Goal: Task Accomplishment & Management: Manage account settings

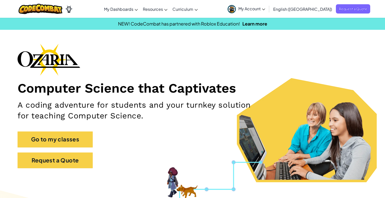
click at [265, 8] on span "My Account" at bounding box center [251, 8] width 27 height 5
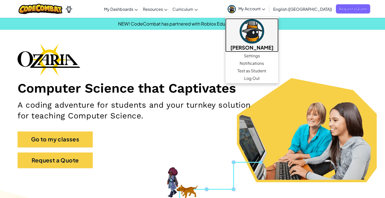
click at [274, 47] on h5 "[PERSON_NAME]" at bounding box center [251, 48] width 43 height 8
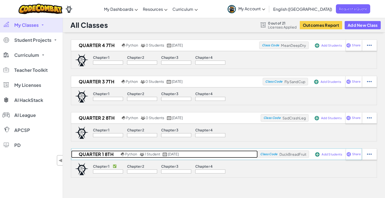
click at [93, 154] on h2 "Quarter 1 8th" at bounding box center [95, 155] width 48 height 8
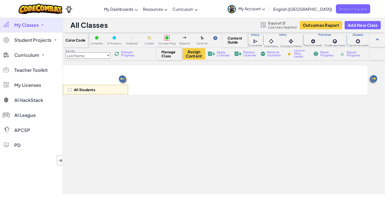
select select "5e27600d1c9d440000ac3ee7"
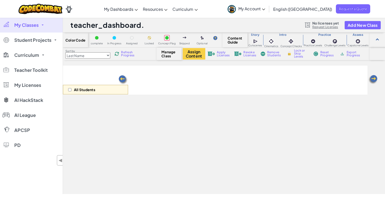
select select "5e27600d1c9d440000ac3ee7"
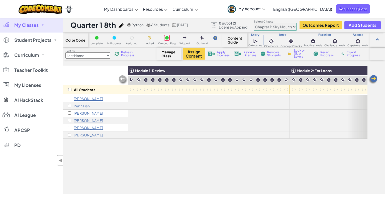
click at [83, 134] on p "[PERSON_NAME]" at bounding box center [88, 135] width 29 height 4
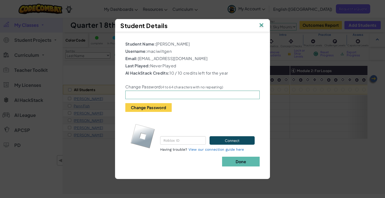
click at [262, 26] on img at bounding box center [261, 26] width 7 height 8
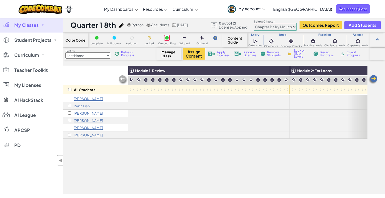
click at [375, 79] on img at bounding box center [373, 80] width 10 height 10
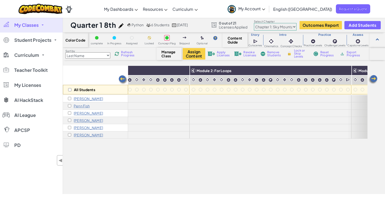
click at [375, 79] on img at bounding box center [373, 80] width 10 height 10
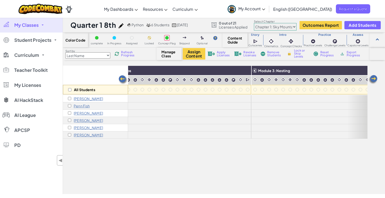
click at [375, 79] on img at bounding box center [373, 80] width 10 height 10
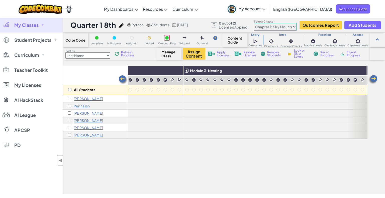
scroll to position [0, 301]
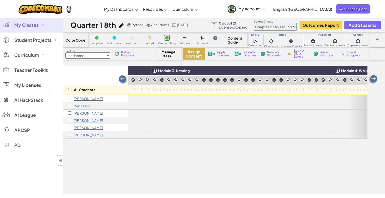
click at [194, 54] on button "Assign Content" at bounding box center [194, 54] width 23 height 12
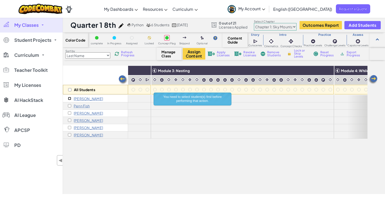
click at [69, 98] on input "checkbox" at bounding box center [69, 98] width 3 height 3
checkbox input "true"
click at [69, 105] on input "checkbox" at bounding box center [69, 105] width 3 height 3
checkbox input "true"
click at [69, 113] on input "checkbox" at bounding box center [69, 113] width 3 height 3
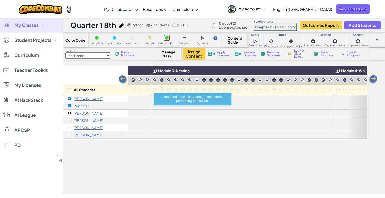
checkbox input "true"
click at [70, 120] on input "checkbox" at bounding box center [69, 120] width 3 height 3
checkbox input "true"
click at [70, 127] on input "checkbox" at bounding box center [69, 127] width 3 height 3
checkbox input "true"
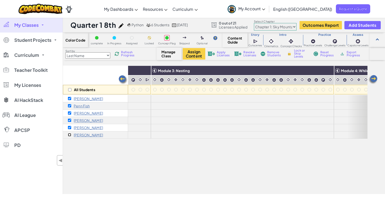
click at [70, 135] on input "checkbox" at bounding box center [69, 134] width 3 height 3
checkbox input "true"
click at [191, 58] on button "Assign Content" at bounding box center [194, 54] width 23 height 12
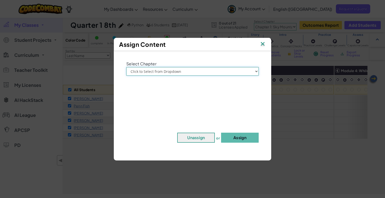
click at [193, 73] on select "Click to Select from Dropdown Chapter 1: [GEOGRAPHIC_DATA] Chapter 2: The Moon …" at bounding box center [192, 71] width 132 height 9
click at [263, 45] on img at bounding box center [262, 45] width 7 height 8
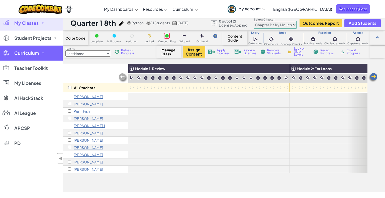
scroll to position [3, 0]
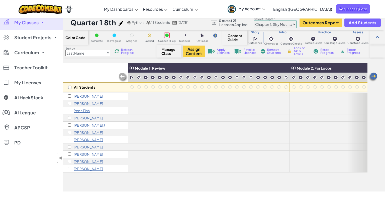
click at [85, 70] on div "All Students" at bounding box center [95, 77] width 65 height 29
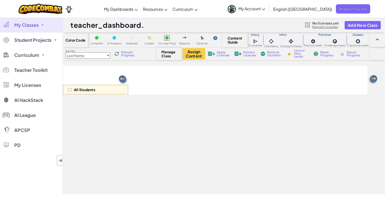
select select "5e27600d1c9d440000ac3ee7"
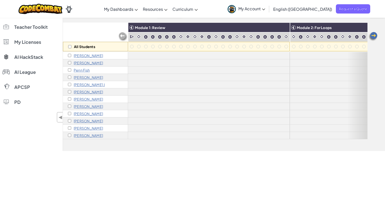
scroll to position [41, 0]
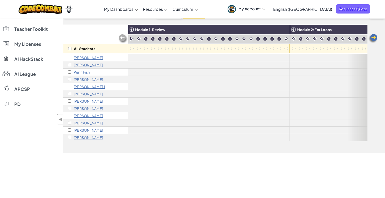
click at [123, 38] on img at bounding box center [123, 39] width 10 height 10
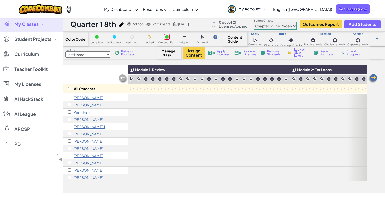
scroll to position [0, 0]
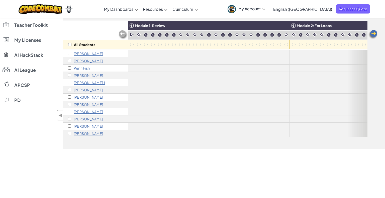
scroll to position [43, 0]
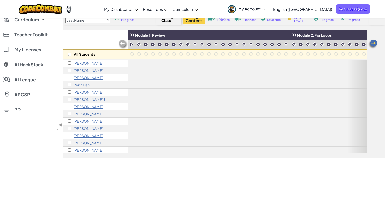
scroll to position [8, 0]
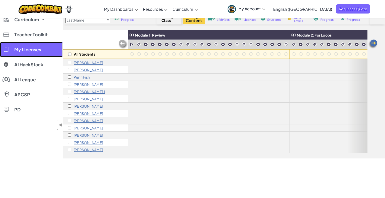
click at [35, 51] on span "My Licenses" at bounding box center [27, 49] width 27 height 5
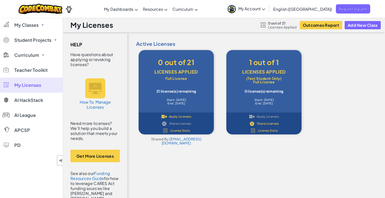
click at [177, 117] on span "Apply Licenses" at bounding box center [180, 116] width 22 height 3
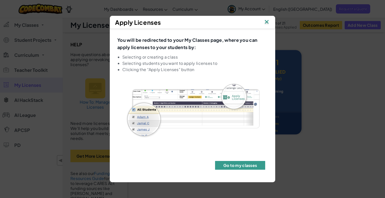
click at [242, 164] on button "Go to my classes" at bounding box center [240, 165] width 50 height 9
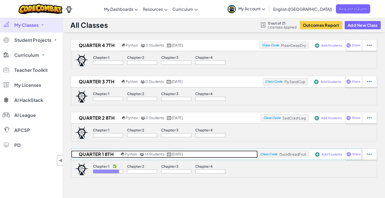
click at [99, 154] on h2 "Quarter 1 8th" at bounding box center [95, 155] width 48 height 8
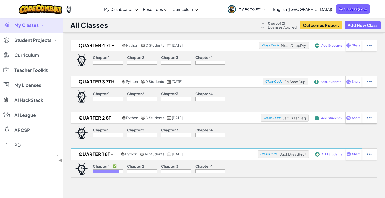
select select "5e27600d1c9d440000ac3ee7"
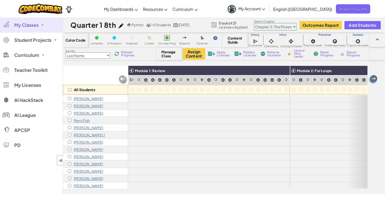
click at [220, 55] on span "Apply Licenses" at bounding box center [223, 54] width 13 height 6
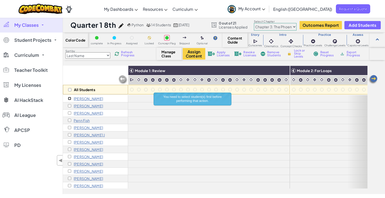
click at [69, 98] on input "checkbox" at bounding box center [69, 98] width 3 height 3
checkbox input "true"
click at [70, 105] on input "checkbox" at bounding box center [69, 105] width 3 height 3
checkbox input "true"
click at [69, 113] on input "checkbox" at bounding box center [69, 113] width 3 height 3
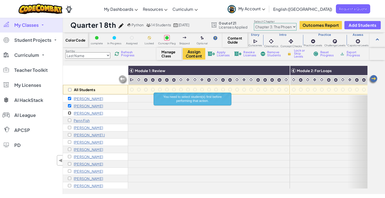
checkbox input "true"
click at [70, 119] on input "checkbox" at bounding box center [69, 120] width 3 height 3
checkbox input "true"
click at [69, 127] on input "checkbox" at bounding box center [69, 127] width 3 height 3
checkbox input "true"
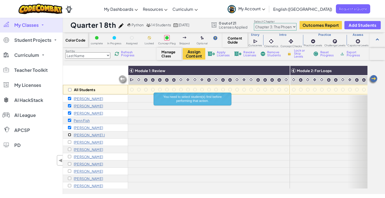
click at [70, 135] on input "checkbox" at bounding box center [69, 134] width 3 height 3
checkbox input "true"
click at [70, 141] on input "checkbox" at bounding box center [69, 142] width 3 height 3
checkbox input "true"
click at [70, 149] on input "checkbox" at bounding box center [69, 149] width 3 height 3
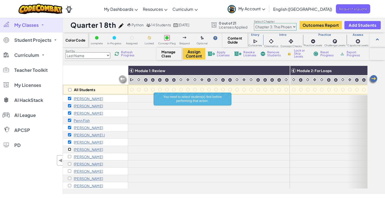
checkbox input "true"
click at [70, 156] on input "checkbox" at bounding box center [69, 156] width 3 height 3
checkbox input "true"
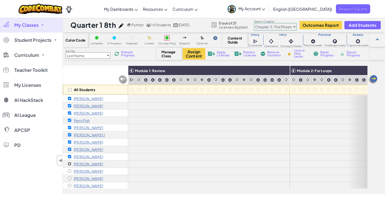
click at [71, 163] on input "checkbox" at bounding box center [69, 163] width 3 height 3
checkbox input "true"
click at [69, 171] on input "checkbox" at bounding box center [69, 171] width 3 height 3
checkbox input "true"
click at [71, 177] on input "checkbox" at bounding box center [69, 178] width 3 height 3
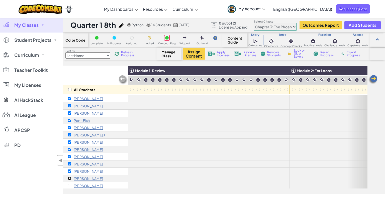
checkbox input "true"
click at [69, 185] on input "checkbox" at bounding box center [69, 185] width 3 height 3
checkbox input "true"
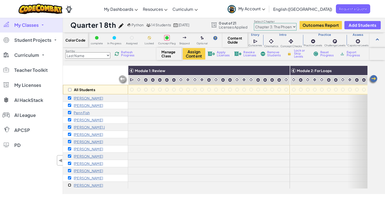
click at [69, 185] on input "checkbox" at bounding box center [69, 185] width 3 height 3
checkbox input "true"
click at [223, 54] on span "Apply Licenses" at bounding box center [223, 54] width 13 height 6
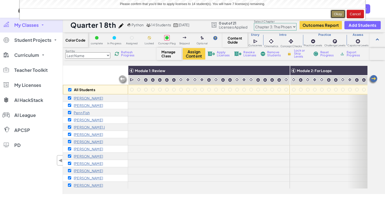
click at [338, 15] on button "Okay" at bounding box center [338, 14] width 15 height 9
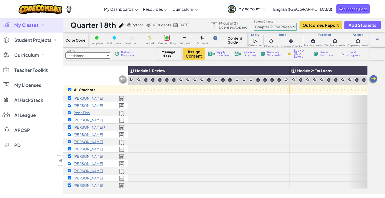
click at [377, 78] on img at bounding box center [373, 80] width 10 height 10
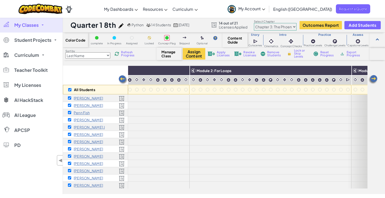
click at [377, 78] on img at bounding box center [373, 80] width 10 height 10
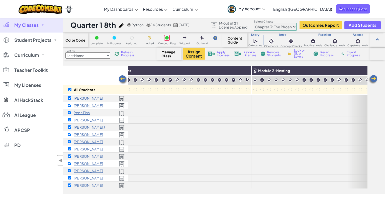
click at [377, 78] on img at bounding box center [373, 80] width 10 height 10
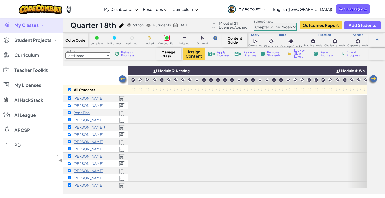
click at [377, 78] on img at bounding box center [373, 80] width 10 height 10
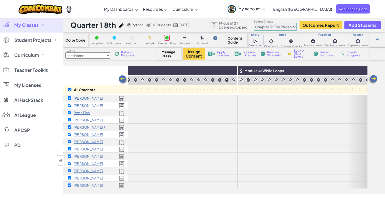
scroll to position [8, 401]
click at [297, 54] on span "Lock or Skip Levels" at bounding box center [301, 53] width 15 height 9
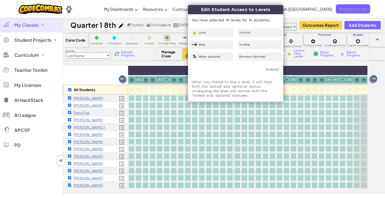
click at [318, 64] on div "Color Code complete In Progress Assigned Locked Concept Flag Skipped Optional C…" at bounding box center [224, 114] width 322 height 162
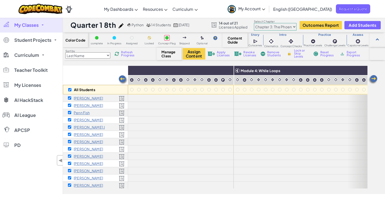
click at [122, 79] on img at bounding box center [123, 80] width 10 height 10
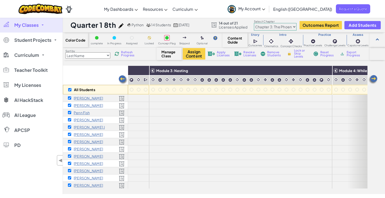
click at [122, 78] on img at bounding box center [123, 80] width 10 height 10
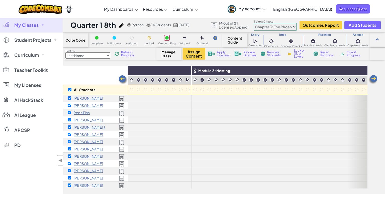
click at [122, 78] on img at bounding box center [123, 80] width 10 height 10
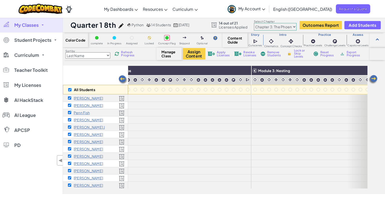
click at [122, 78] on img at bounding box center [123, 80] width 10 height 10
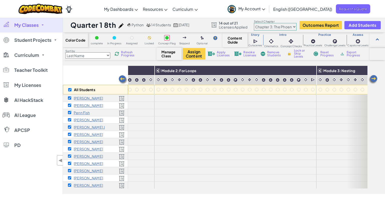
click at [122, 78] on img at bounding box center [123, 80] width 10 height 10
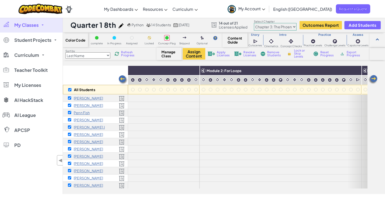
click at [122, 78] on img at bounding box center [123, 80] width 10 height 10
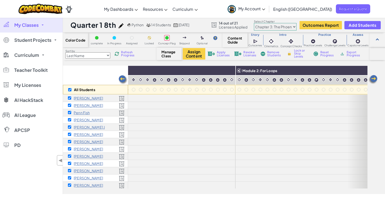
scroll to position [8, 10]
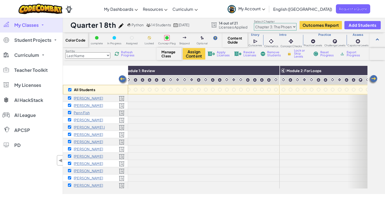
click at [122, 78] on img at bounding box center [123, 80] width 10 height 10
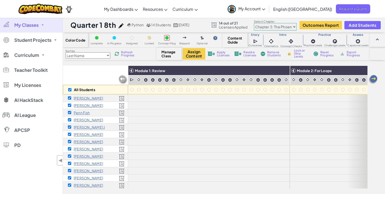
click at [122, 78] on img at bounding box center [123, 80] width 10 height 10
click at [298, 55] on span "Lock or Skip Levels" at bounding box center [301, 53] width 15 height 9
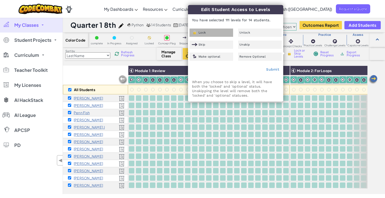
click at [219, 33] on div "Lock" at bounding box center [212, 33] width 44 height 8
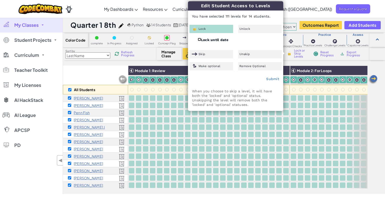
click at [200, 39] on input "Lock until date" at bounding box center [199, 39] width 3 height 3
checkbox input "true"
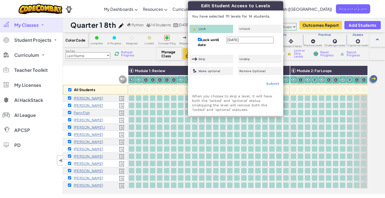
click at [231, 39] on input "[DATE]" at bounding box center [249, 40] width 47 height 7
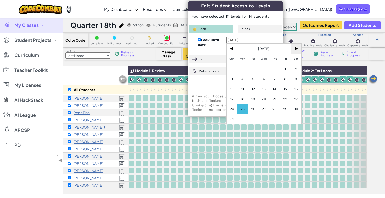
click at [298, 50] on span ">" at bounding box center [296, 49] width 11 height 10
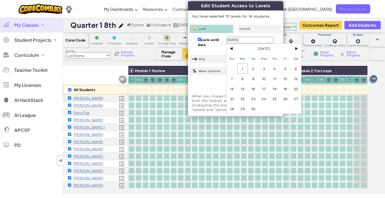
click at [244, 69] on span "1" at bounding box center [242, 69] width 11 height 10
type input "[DATE]"
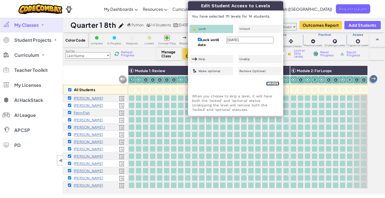
click at [272, 83] on link "Submit" at bounding box center [272, 84] width 13 height 4
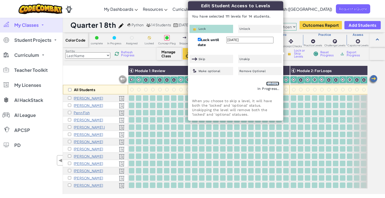
checkbox input "false"
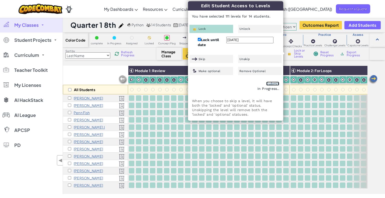
checkbox input "false"
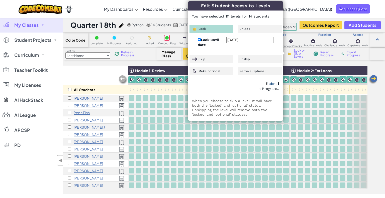
checkbox input "false"
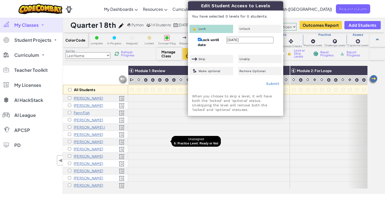
click at [166, 143] on div at bounding box center [167, 142] width 6 height 6
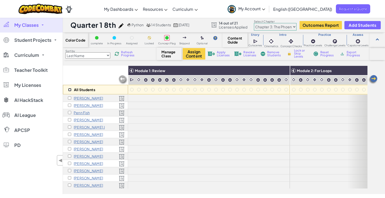
click at [68, 89] on input "checkbox" at bounding box center [69, 89] width 3 height 3
checkbox input "true"
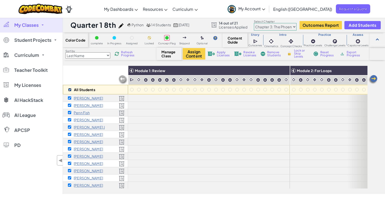
checkbox input "true"
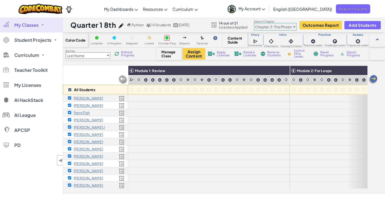
checkbox input "true"
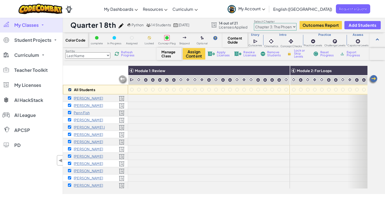
checkbox input "true"
click at [68, 133] on input "checkbox" at bounding box center [69, 134] width 3 height 3
checkbox input "false"
click at [373, 78] on img at bounding box center [373, 80] width 10 height 10
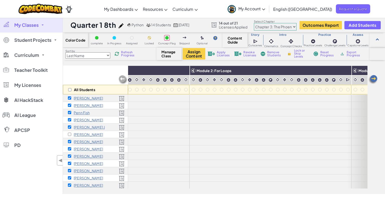
click at [373, 78] on img at bounding box center [373, 80] width 10 height 10
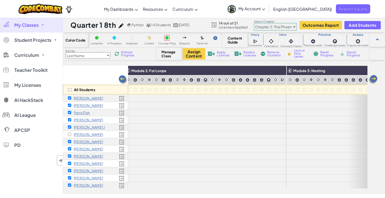
scroll to position [8, 201]
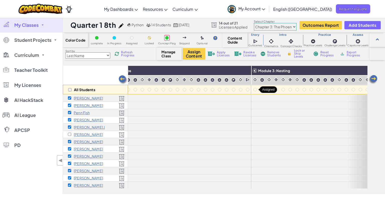
click at [255, 90] on div at bounding box center [255, 90] width 4 height 4
click at [122, 80] on img at bounding box center [123, 80] width 10 height 10
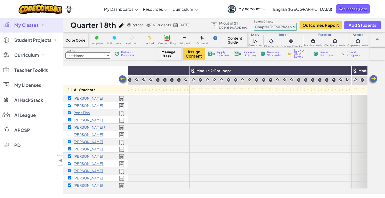
click at [122, 80] on img at bounding box center [123, 80] width 10 height 10
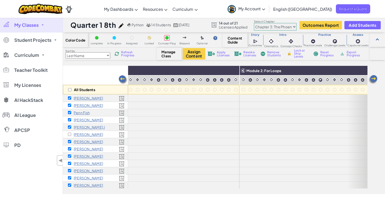
click at [122, 80] on img at bounding box center [123, 80] width 10 height 10
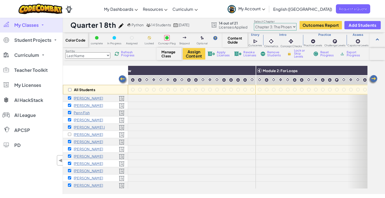
scroll to position [8, 0]
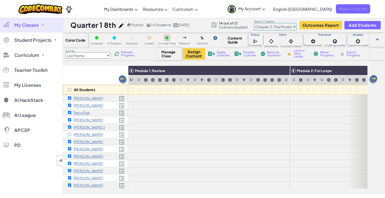
click at [122, 80] on img at bounding box center [123, 80] width 10 height 10
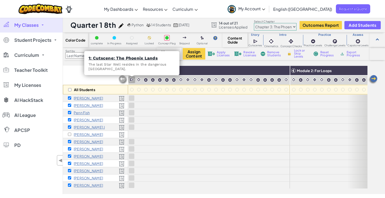
click at [132, 79] on img at bounding box center [132, 79] width 5 height 5
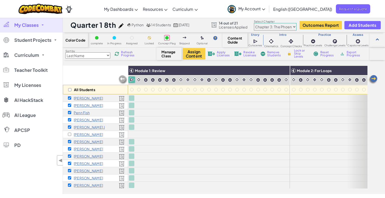
click at [132, 79] on img at bounding box center [132, 79] width 5 height 5
click at [372, 80] on img at bounding box center [373, 80] width 10 height 10
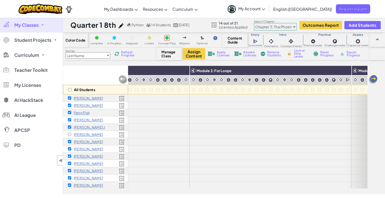
click at [372, 80] on img at bounding box center [373, 80] width 10 height 10
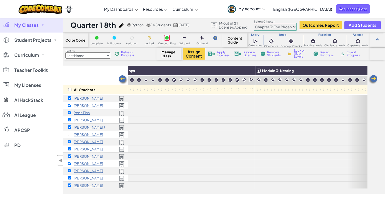
scroll to position [8, 201]
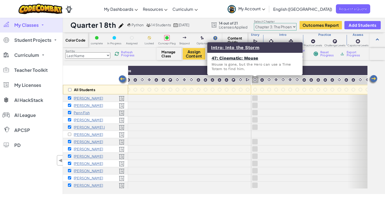
click at [254, 81] on img at bounding box center [255, 79] width 5 height 5
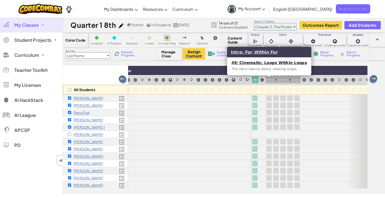
click at [269, 79] on img at bounding box center [269, 79] width 5 height 5
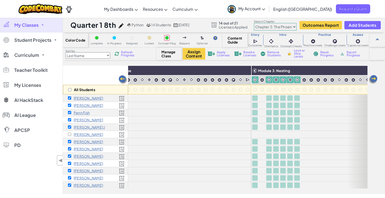
click at [298, 54] on span "Lock or Skip Levels" at bounding box center [301, 53] width 15 height 9
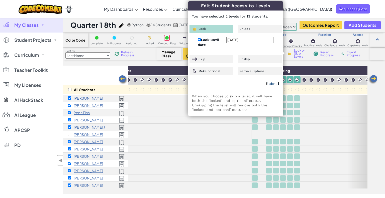
click at [277, 82] on link "Submit" at bounding box center [272, 84] width 13 height 4
checkbox input "false"
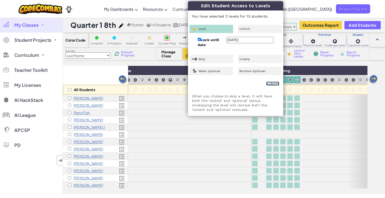
checkbox input "false"
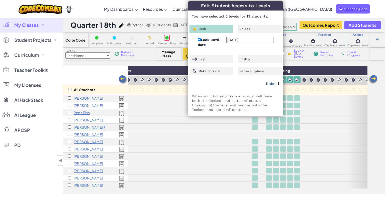
checkbox input "false"
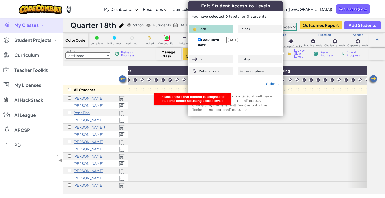
click at [377, 94] on div "All Students Module 1: Review Module 2: For Loops Module 3: Nesting Module 4: W…" at bounding box center [224, 130] width 322 height 129
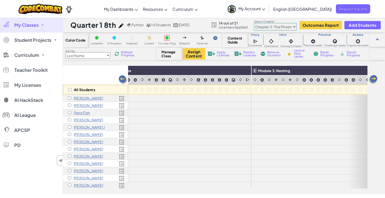
click at [123, 79] on img at bounding box center [123, 80] width 10 height 10
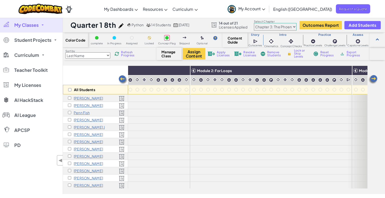
click at [123, 79] on img at bounding box center [123, 80] width 10 height 10
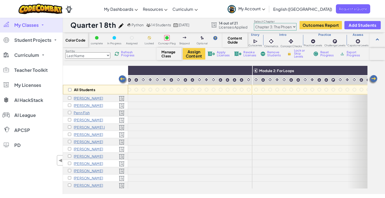
click at [123, 79] on img at bounding box center [123, 80] width 10 height 10
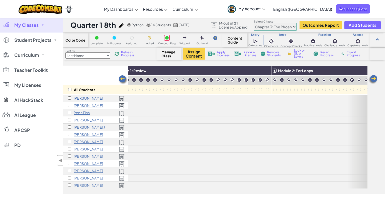
scroll to position [8, 0]
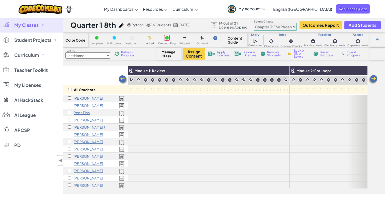
click at [123, 79] on img at bounding box center [123, 80] width 10 height 10
click at [72, 90] on div "All Students" at bounding box center [95, 90] width 65 height 10
click at [69, 89] on input "checkbox" at bounding box center [69, 89] width 3 height 3
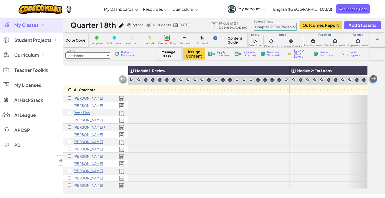
checkbox input "true"
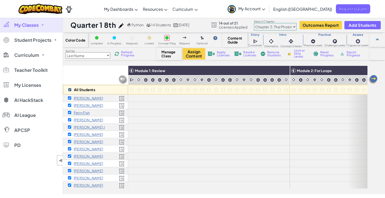
checkbox input "true"
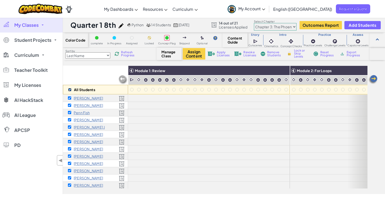
checkbox input "true"
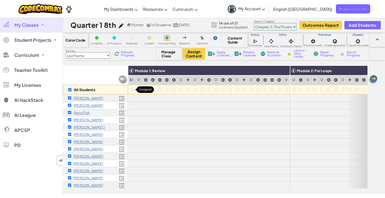
click at [130, 87] on div at bounding box center [132, 90] width 6 height 6
click at [131, 90] on div at bounding box center [132, 90] width 4 height 4
click at [194, 53] on button "Assign Content" at bounding box center [194, 54] width 23 height 12
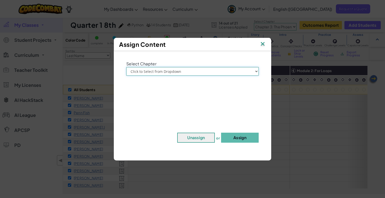
click at [209, 72] on select "Click to Select from Dropdown Chapter 1: [GEOGRAPHIC_DATA] Chapter 2: The Moon …" at bounding box center [192, 71] width 132 height 9
select select "Chapter 3: The Phoenix Lands"
click at [126, 67] on select "Click to Select from Dropdown Chapter 1: [GEOGRAPHIC_DATA] Chapter 2: The Moon …" at bounding box center [192, 71] width 132 height 9
click at [245, 136] on button "Assign" at bounding box center [240, 138] width 38 height 10
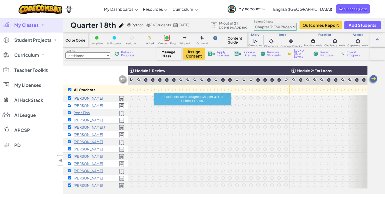
click at [373, 79] on img at bounding box center [373, 80] width 10 height 10
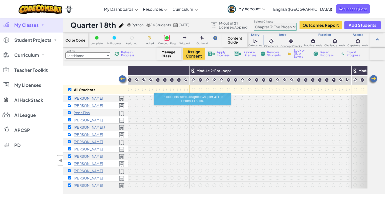
click at [373, 79] on img at bounding box center [373, 80] width 10 height 10
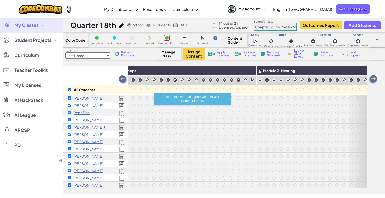
scroll to position [8, 201]
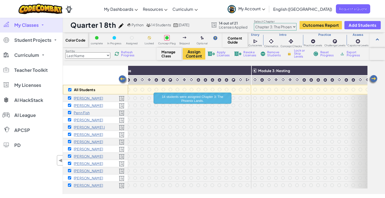
click at [373, 79] on img at bounding box center [373, 80] width 10 height 10
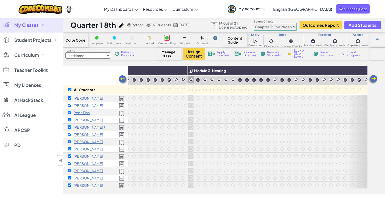
scroll to position [8, 301]
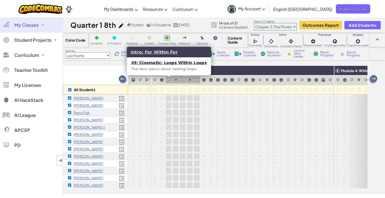
click at [169, 79] on img at bounding box center [168, 79] width 5 height 5
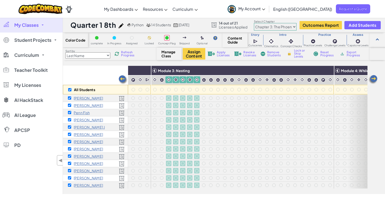
click at [298, 51] on span "Lock or Skip Levels" at bounding box center [301, 53] width 15 height 9
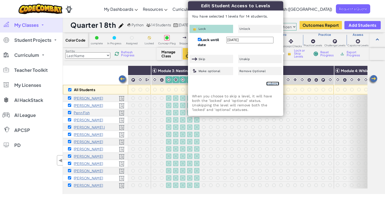
click at [272, 83] on link "Submit" at bounding box center [272, 84] width 13 height 4
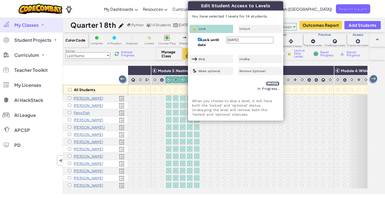
checkbox input "false"
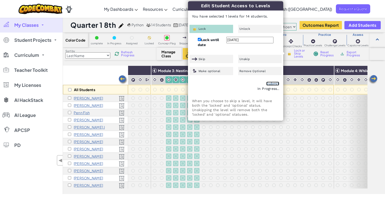
checkbox input "false"
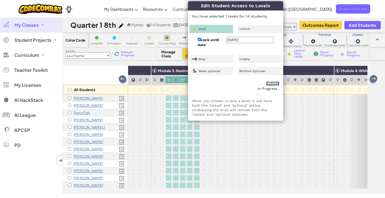
checkbox input "false"
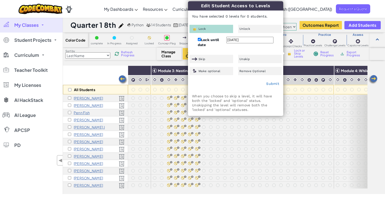
click at [30, 172] on div "My Classes All Classes Quarter 4 7th Quarter 3 7th Quarter 2 8th Quarter 1 8th …" at bounding box center [31, 106] width 63 height 177
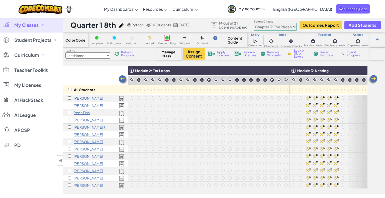
scroll to position [8, 0]
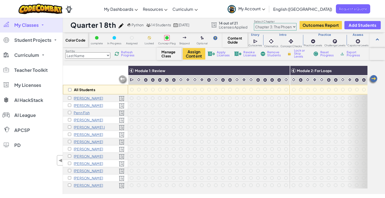
click at [165, 55] on span "Manage Class" at bounding box center [168, 54] width 15 height 8
click at [279, 25] on select "Chapter 1: Sky Mountain Chapter 2: The Moon Dancers Chapter 3: The Phoenix Land…" at bounding box center [275, 27] width 43 height 8
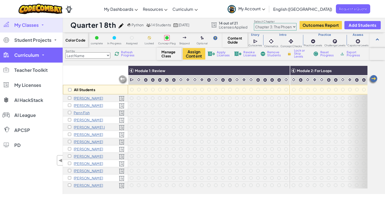
click at [36, 54] on span "Curriculum" at bounding box center [26, 55] width 25 height 5
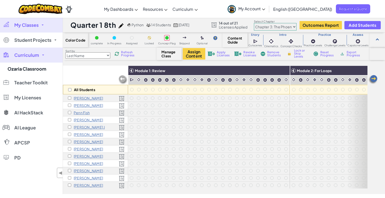
click at [36, 54] on span "Curriculum" at bounding box center [26, 55] width 25 height 5
